Goal: Find contact information: Find contact information

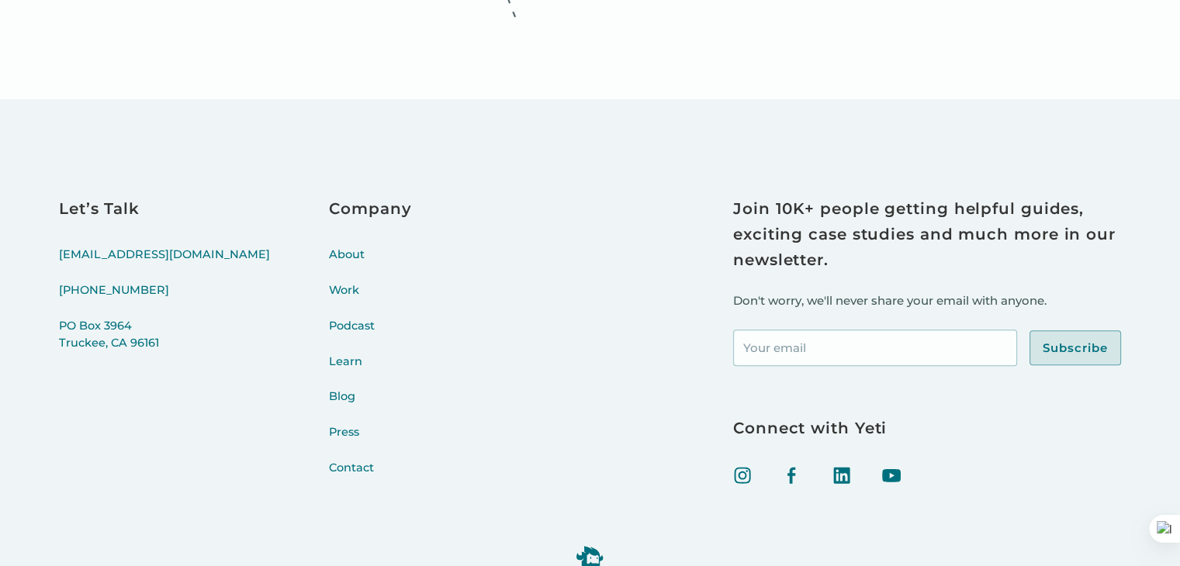
scroll to position [6517, 0]
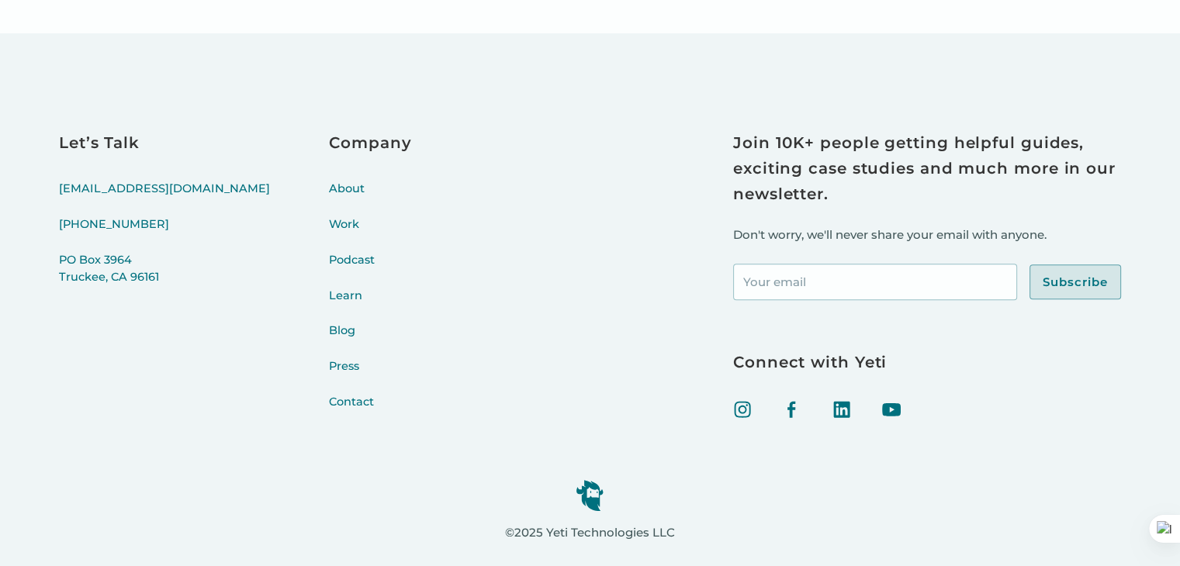
drag, startPoint x: 848, startPoint y: 407, endPoint x: 801, endPoint y: 368, distance: 61.2
click at [801, 368] on h3 "Connect with Yeti" at bounding box center [927, 363] width 388 height 26
click at [839, 407] on img at bounding box center [841, 409] width 19 height 19
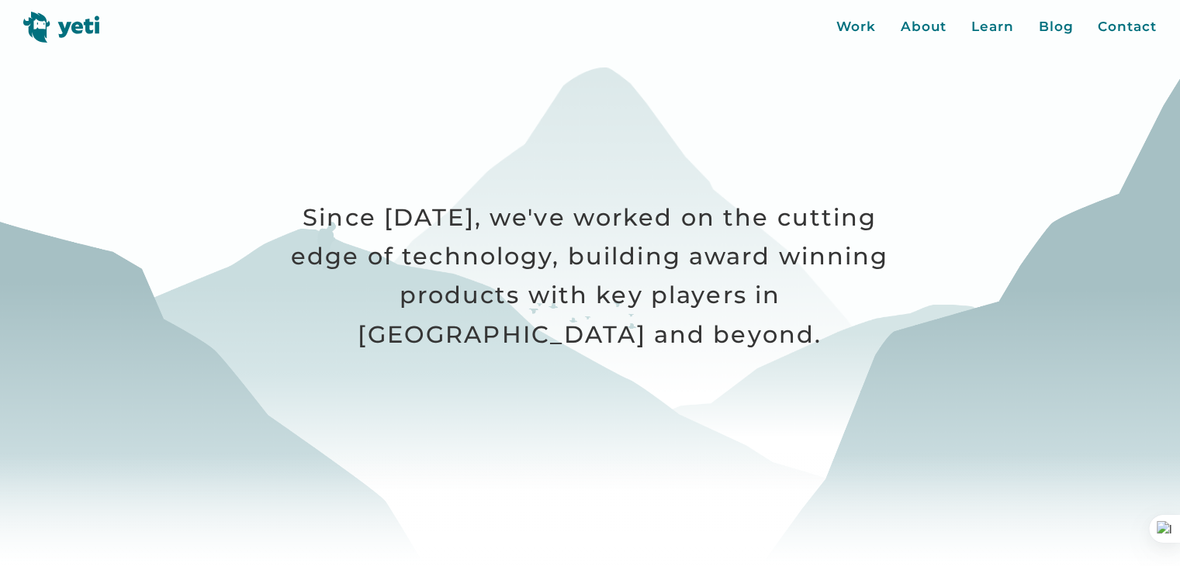
scroll to position [155, 0]
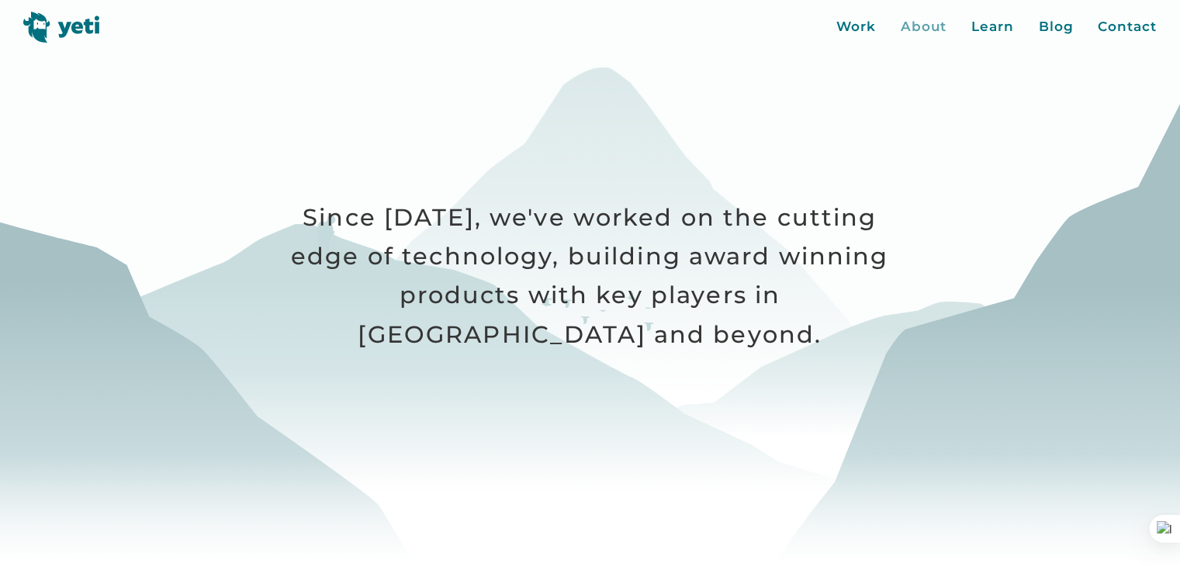
click at [932, 24] on div "About" at bounding box center [924, 27] width 47 height 20
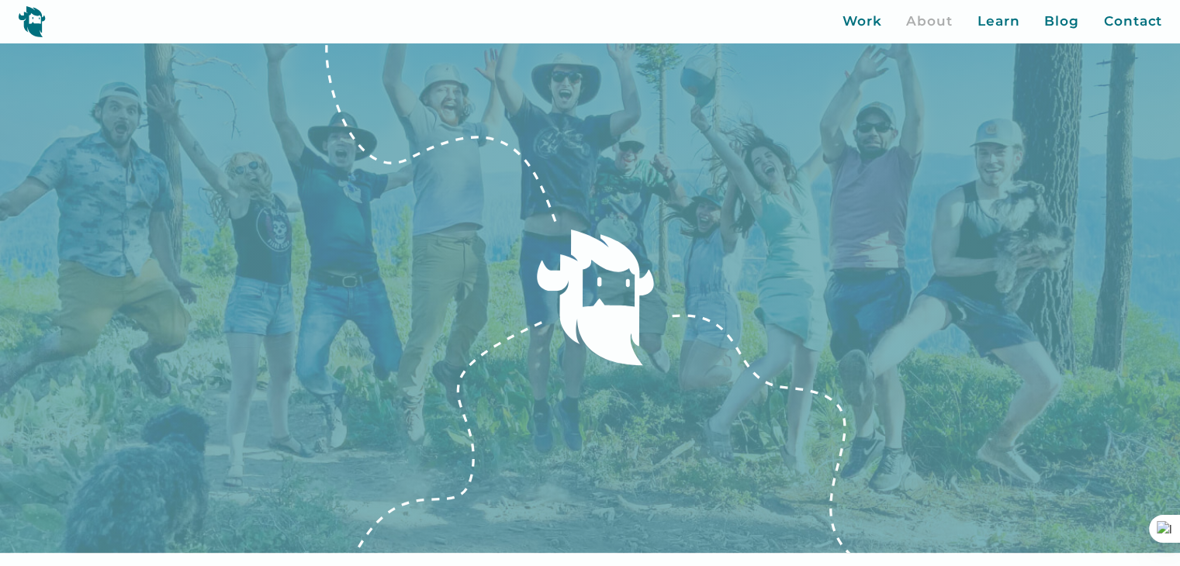
click at [497, 217] on icon at bounding box center [590, 298] width 1180 height 510
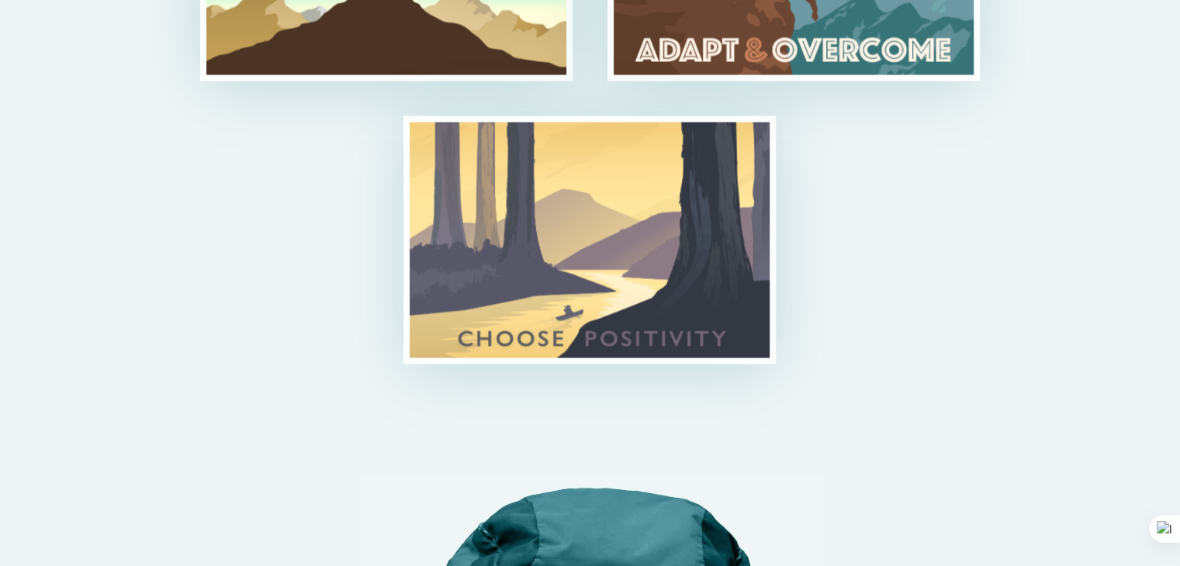
scroll to position [3026, 0]
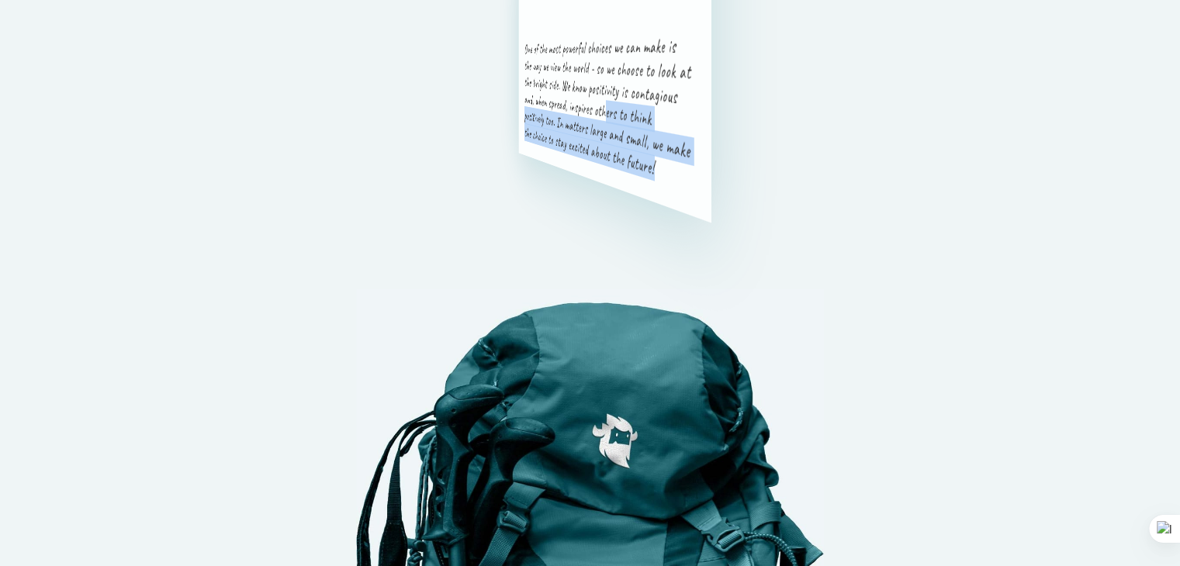
drag, startPoint x: 635, startPoint y: 124, endPoint x: 714, endPoint y: 177, distance: 94.5
click at [714, 177] on div "choose positivity One of the most powerful choices we can make is the way we vi…" at bounding box center [589, 55] width 372 height 248
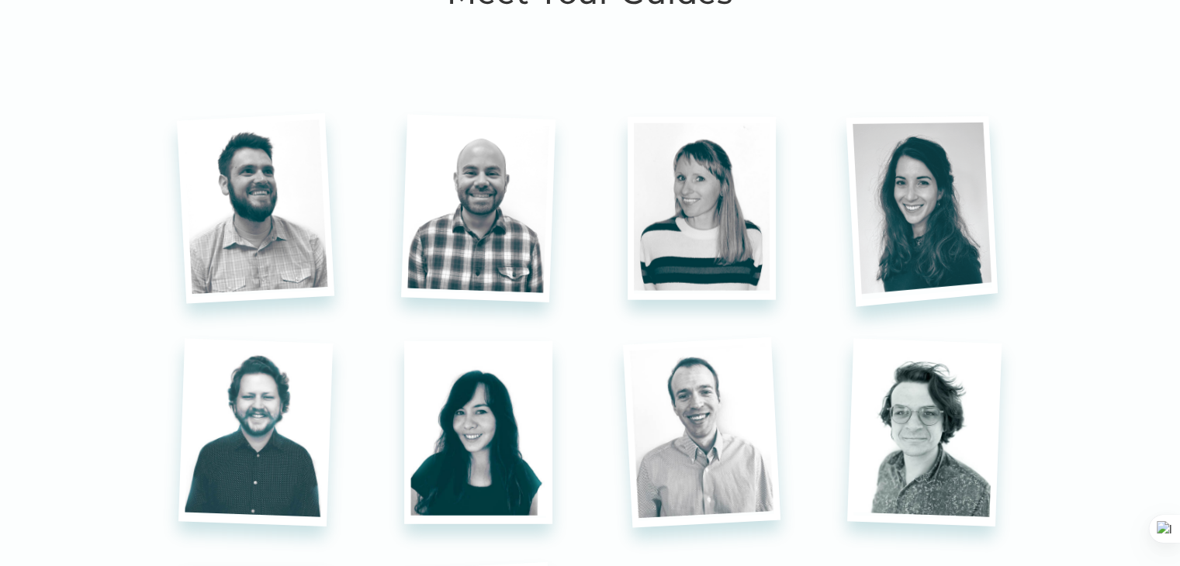
scroll to position [3724, 0]
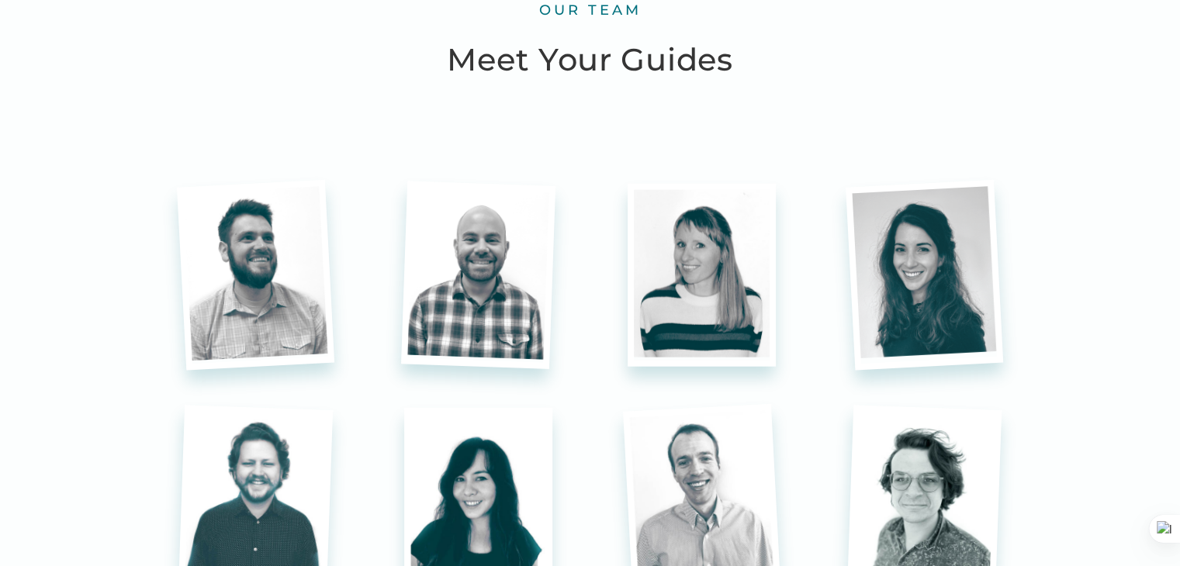
drag, startPoint x: 422, startPoint y: 240, endPoint x: 562, endPoint y: 240, distance: 140.4
click at [562, 240] on div "[PERSON_NAME] CEO & Founding Partner [PERSON_NAME] CTO & Founding Partner [PERS…" at bounding box center [589, 499] width 849 height 631
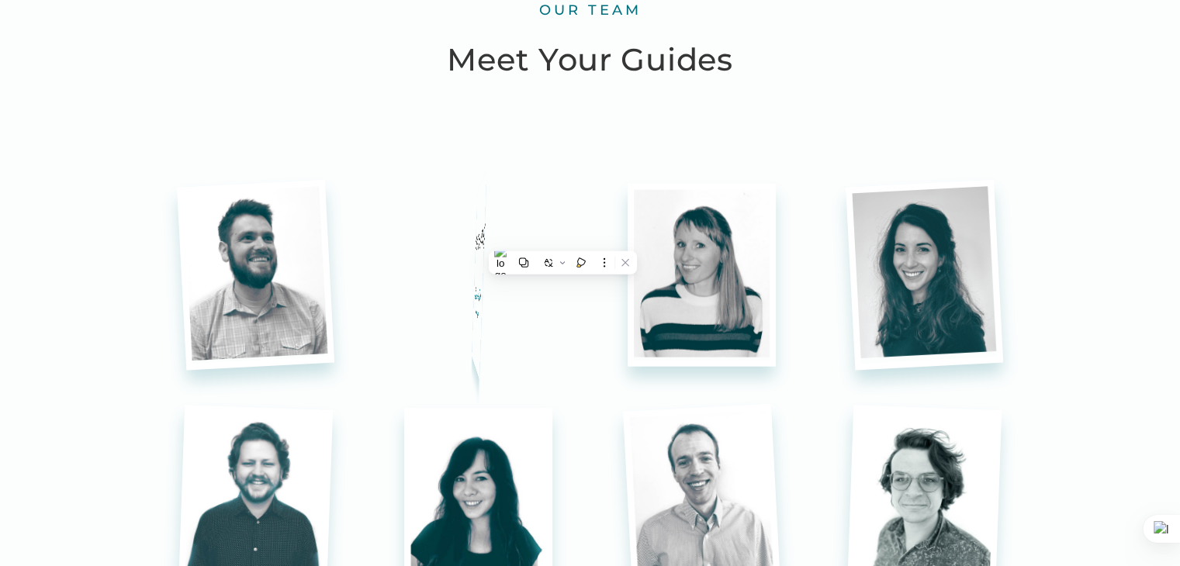
click at [407, 274] on div "[PERSON_NAME] CTO & Founding Partner" at bounding box center [478, 276] width 154 height 189
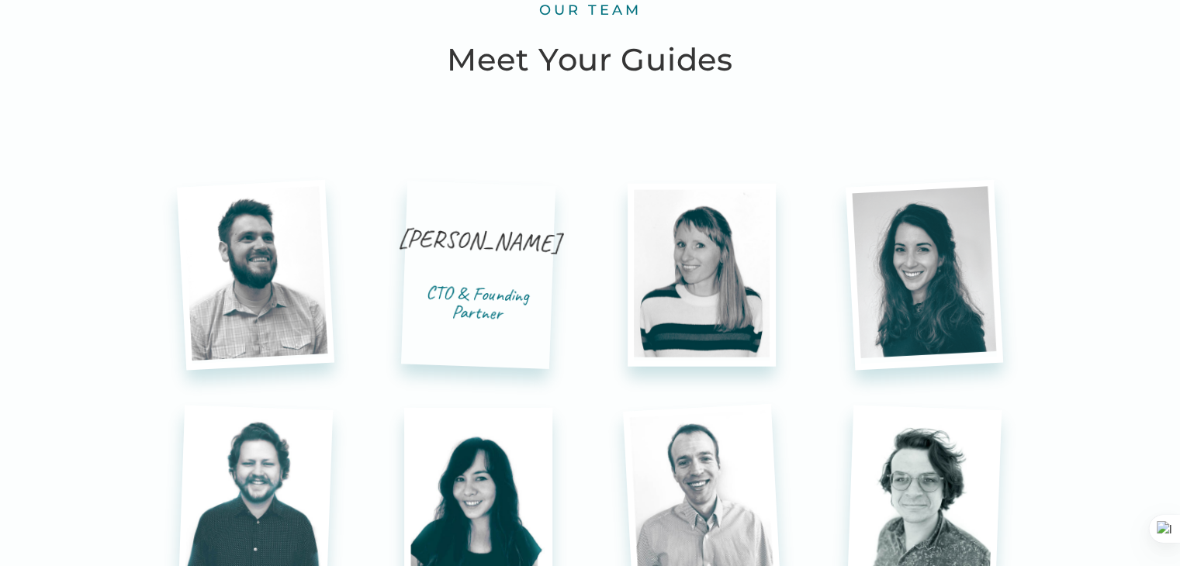
click at [441, 238] on div "[PERSON_NAME]" at bounding box center [479, 257] width 164 height 61
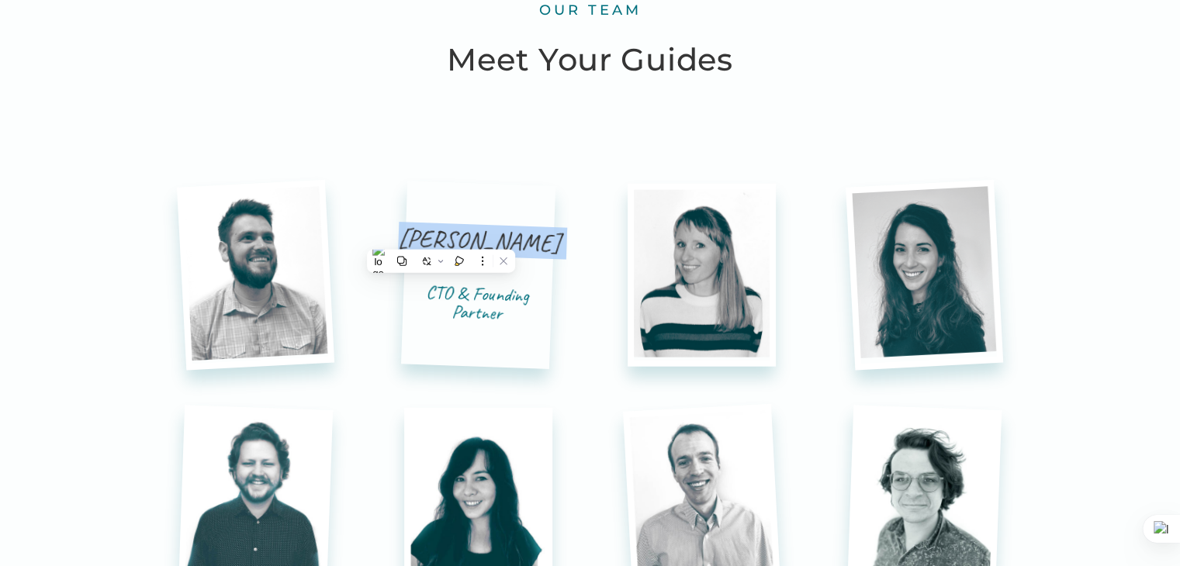
click at [441, 238] on div "[PERSON_NAME]" at bounding box center [479, 257] width 164 height 61
copy div "[PERSON_NAME]"
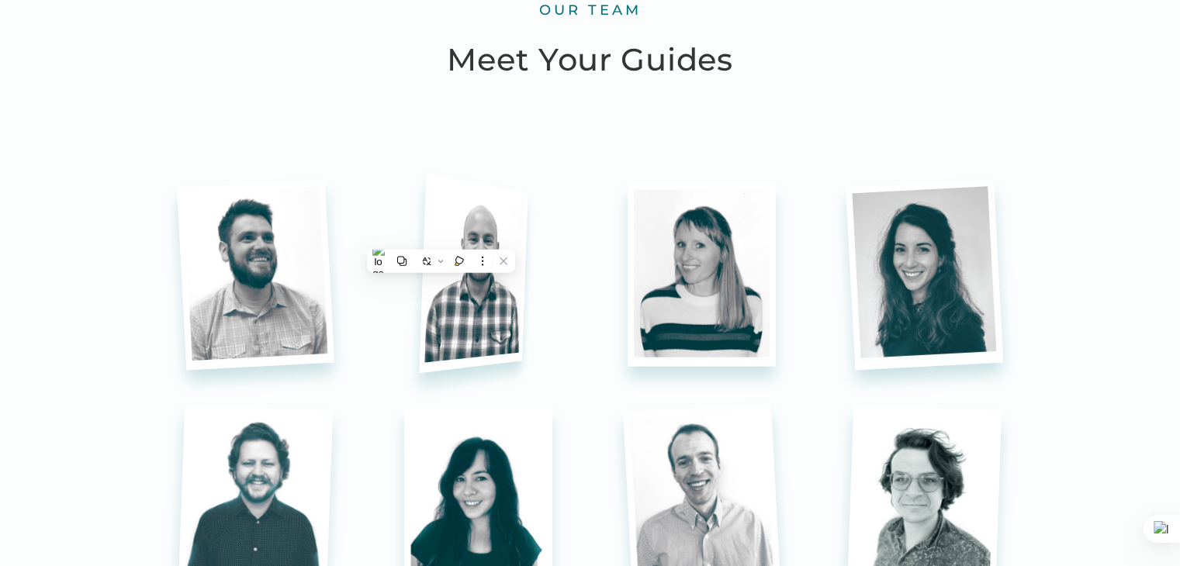
click at [528, 162] on div "our team Meet Your Guides [PERSON_NAME] CEO & Founding Partner [PERSON_NAME] CT…" at bounding box center [590, 572] width 1062 height 1203
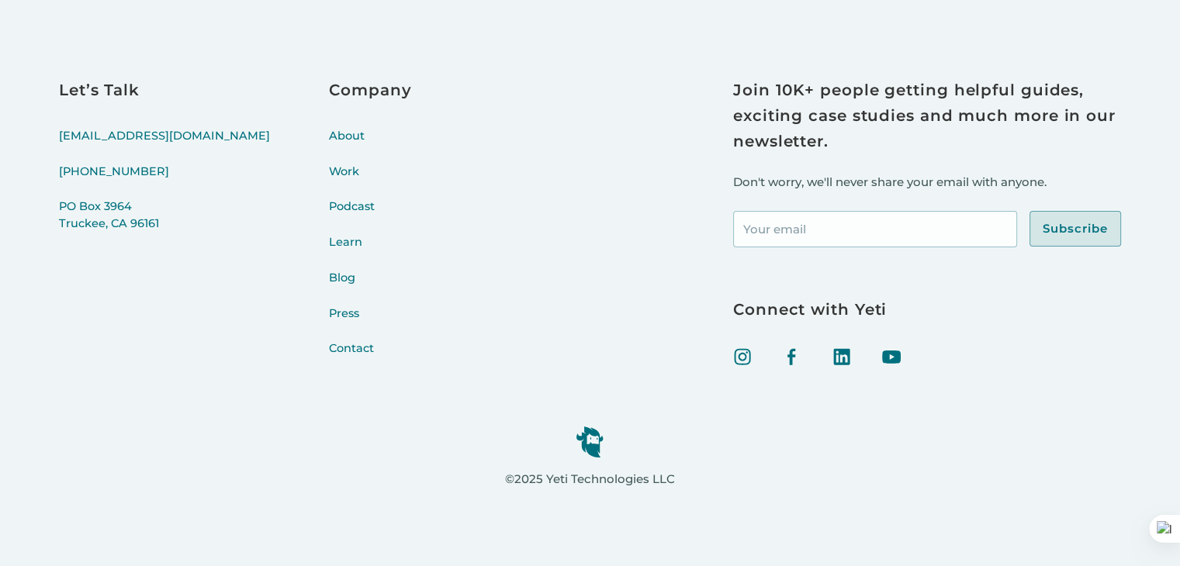
scroll to position [6307, 0]
